Goal: Transaction & Acquisition: Purchase product/service

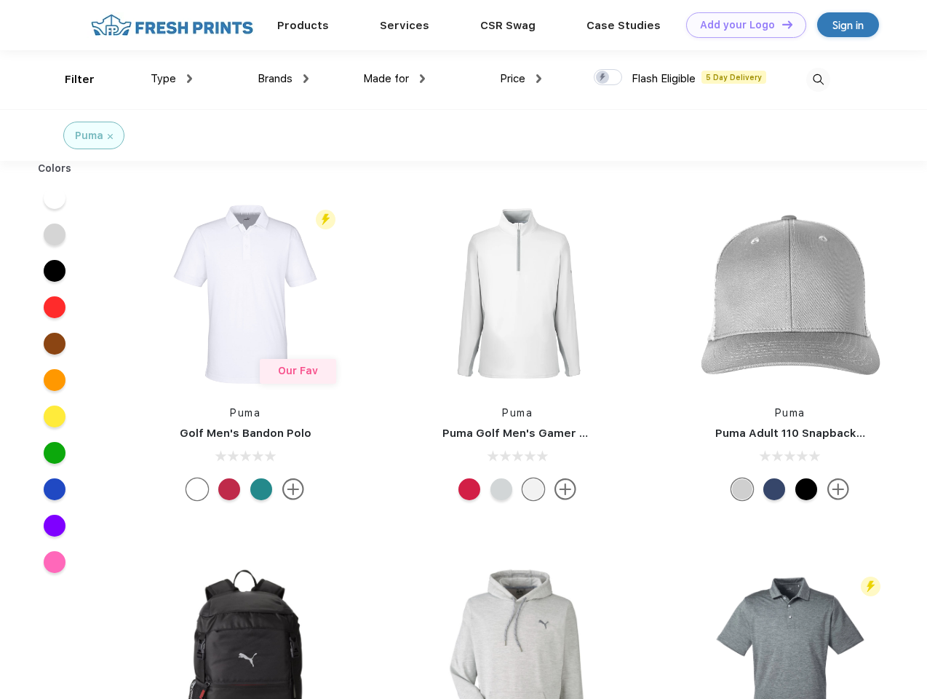
scroll to position [1, 0]
click at [741, 25] on link "Add your Logo Design Tool" at bounding box center [746, 24] width 120 height 25
click at [0, 0] on div "Design Tool" at bounding box center [0, 0] width 0 height 0
click at [781, 24] on link "Add your Logo Design Tool" at bounding box center [746, 24] width 120 height 25
click at [70, 79] on div "Filter" at bounding box center [80, 79] width 30 height 17
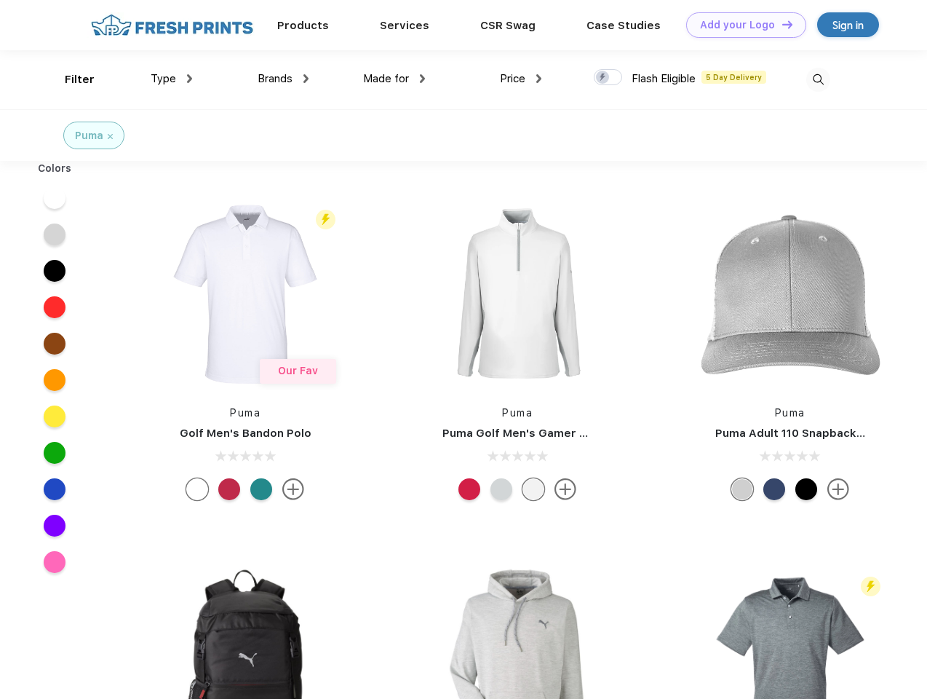
click at [172, 79] on span "Type" at bounding box center [163, 78] width 25 height 13
click at [283, 79] on span "Brands" at bounding box center [275, 78] width 35 height 13
click at [395, 79] on span "Made for" at bounding box center [386, 78] width 46 height 13
click at [521, 79] on span "Price" at bounding box center [512, 78] width 25 height 13
click at [609, 78] on div at bounding box center [608, 77] width 28 height 16
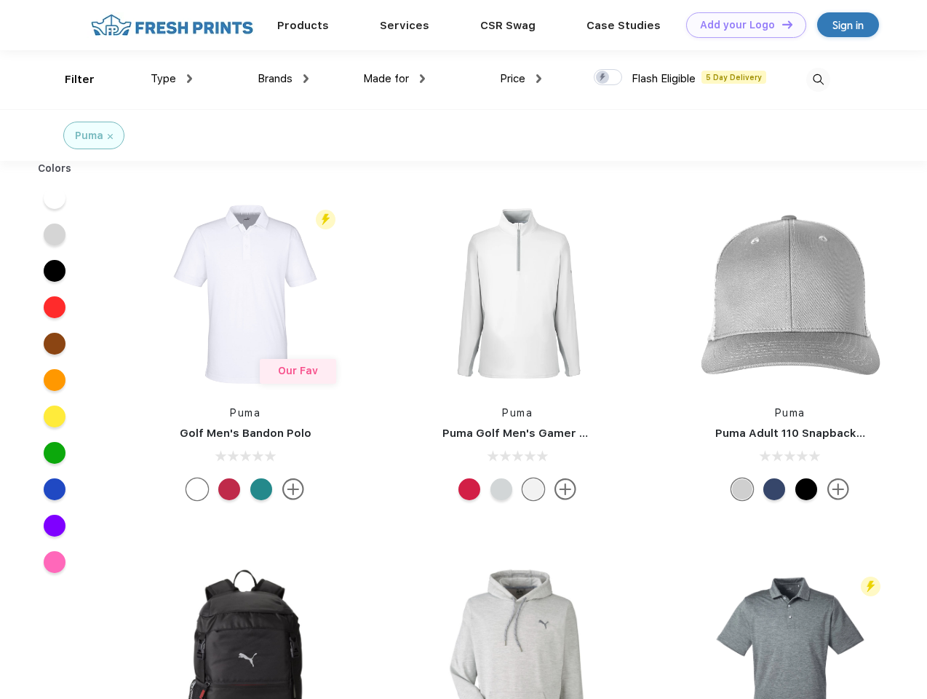
click at [603, 78] on input "checkbox" at bounding box center [598, 72] width 9 height 9
click at [818, 79] on img at bounding box center [819, 80] width 24 height 24
